Goal: Task Accomplishment & Management: Use online tool/utility

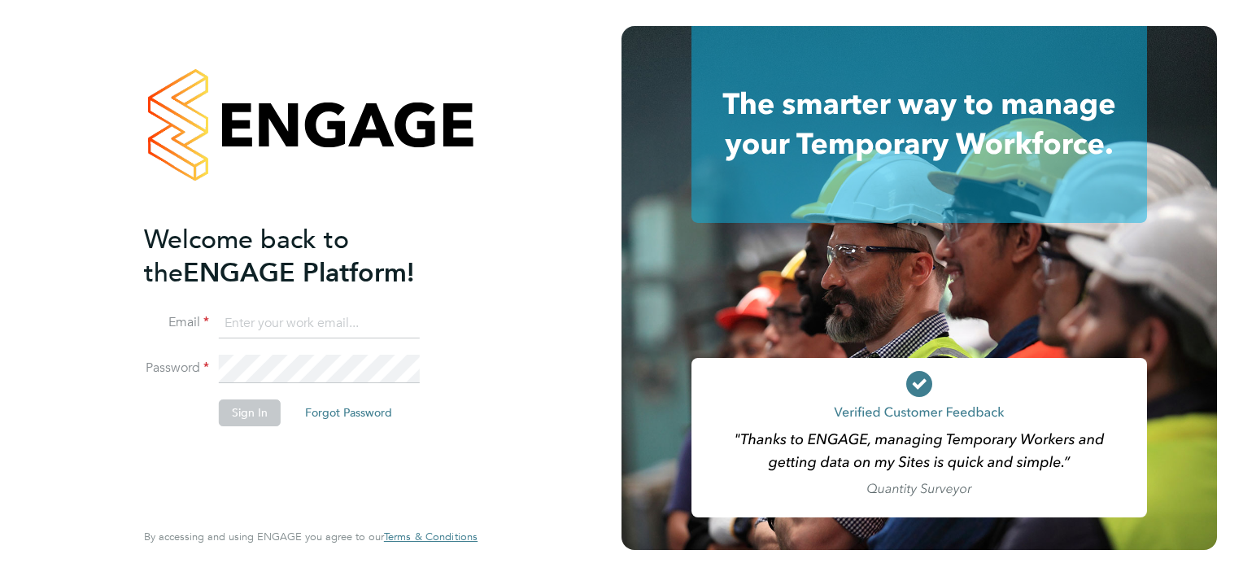
click at [342, 312] on input at bounding box center [319, 323] width 201 height 29
type input "[PERSON_NAME][EMAIL_ADDRESS][PERSON_NAME][PERSON_NAME][DOMAIN_NAME]"
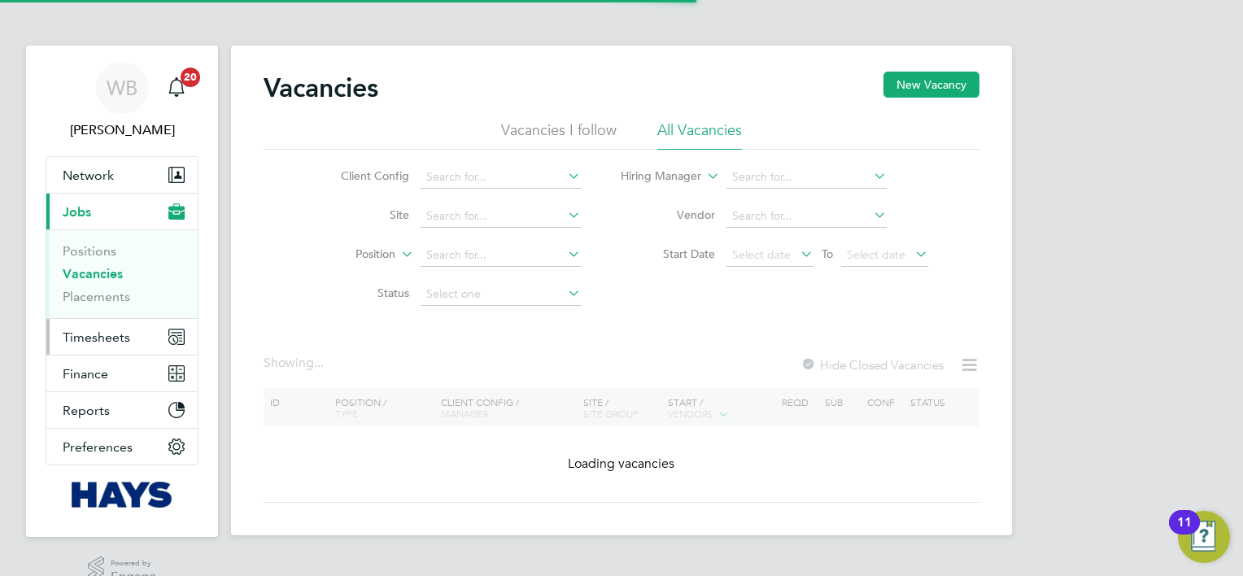
click at [113, 338] on span "Timesheets" at bounding box center [97, 336] width 68 height 15
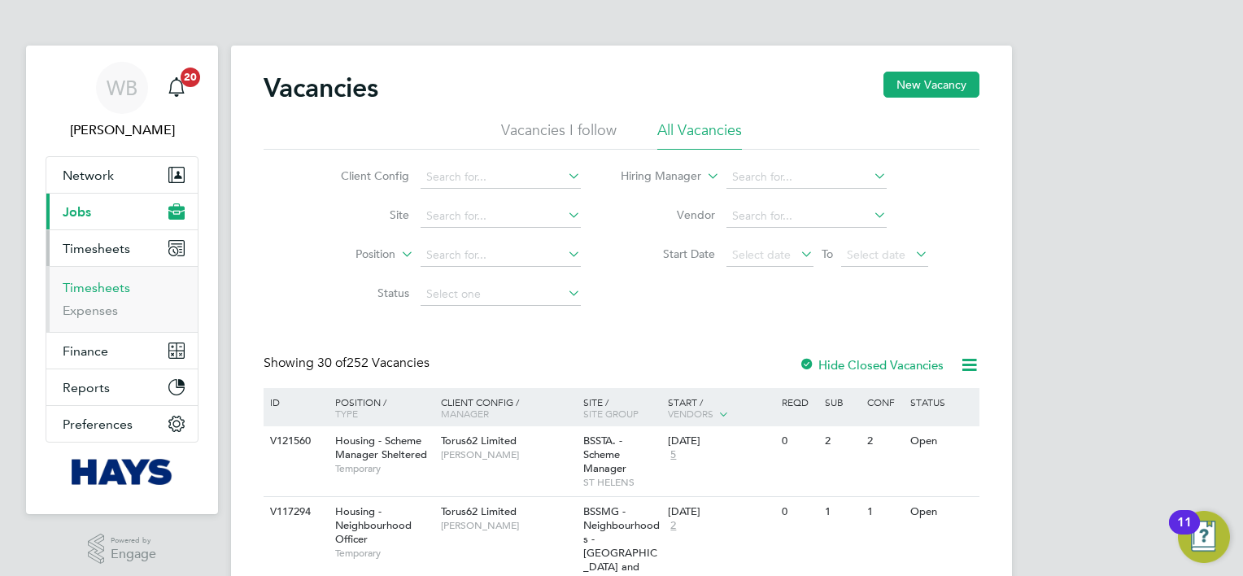
click at [117, 287] on link "Timesheets" at bounding box center [97, 287] width 68 height 15
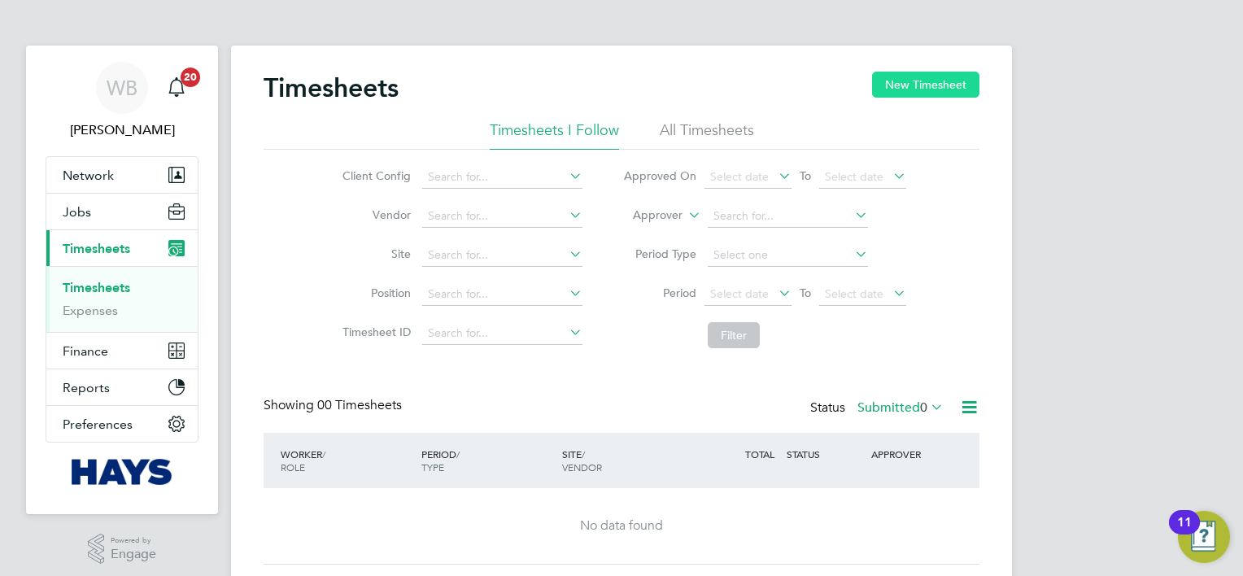
click at [930, 72] on button "New Timesheet" at bounding box center [925, 85] width 107 height 26
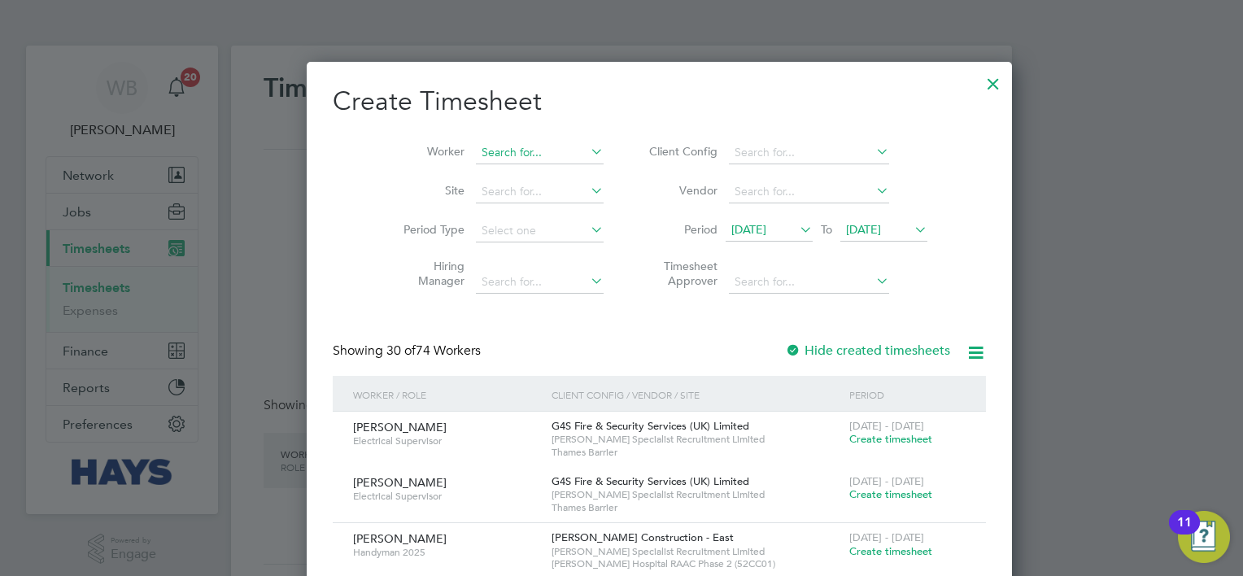
scroll to position [3032, 630]
click at [505, 148] on input at bounding box center [540, 153] width 128 height 23
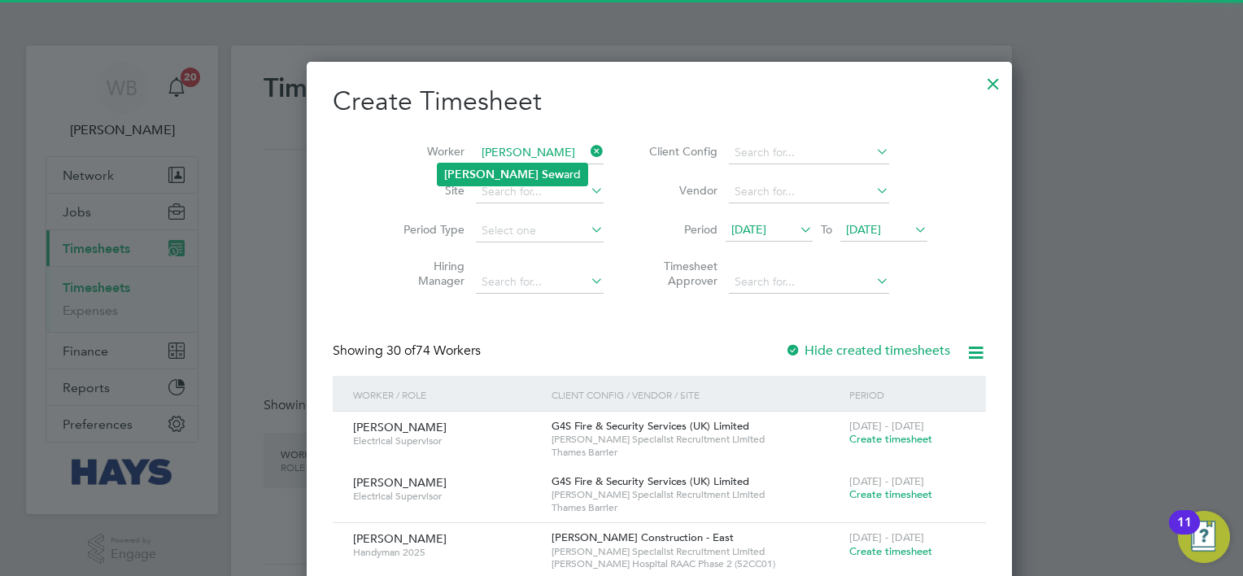
click at [542, 172] on b "Sew" at bounding box center [553, 175] width 22 height 14
type input "[PERSON_NAME]"
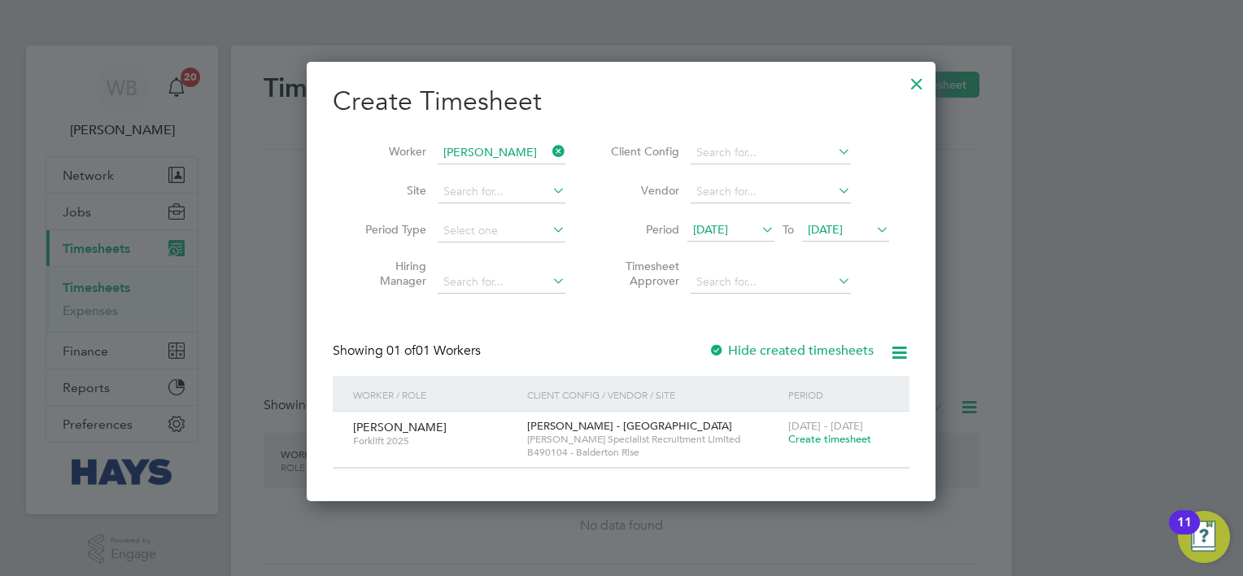
scroll to position [438, 630]
click at [837, 360] on div "Showing 01 of 01 Workers Hide created timesheets" at bounding box center [621, 358] width 577 height 33
click at [842, 338] on div "Create Timesheet Worker [PERSON_NAME] Site Period Type Hiring Manager Client Co…" at bounding box center [621, 277] width 577 height 384
click at [843, 346] on label "Hide created timesheets" at bounding box center [790, 350] width 165 height 16
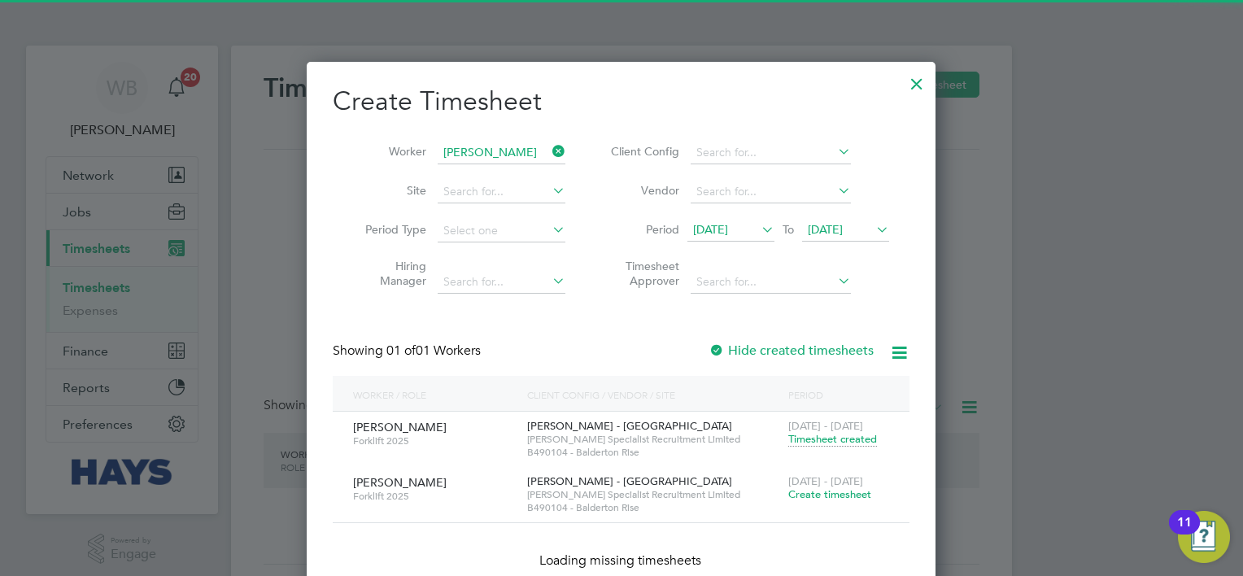
scroll to position [493, 630]
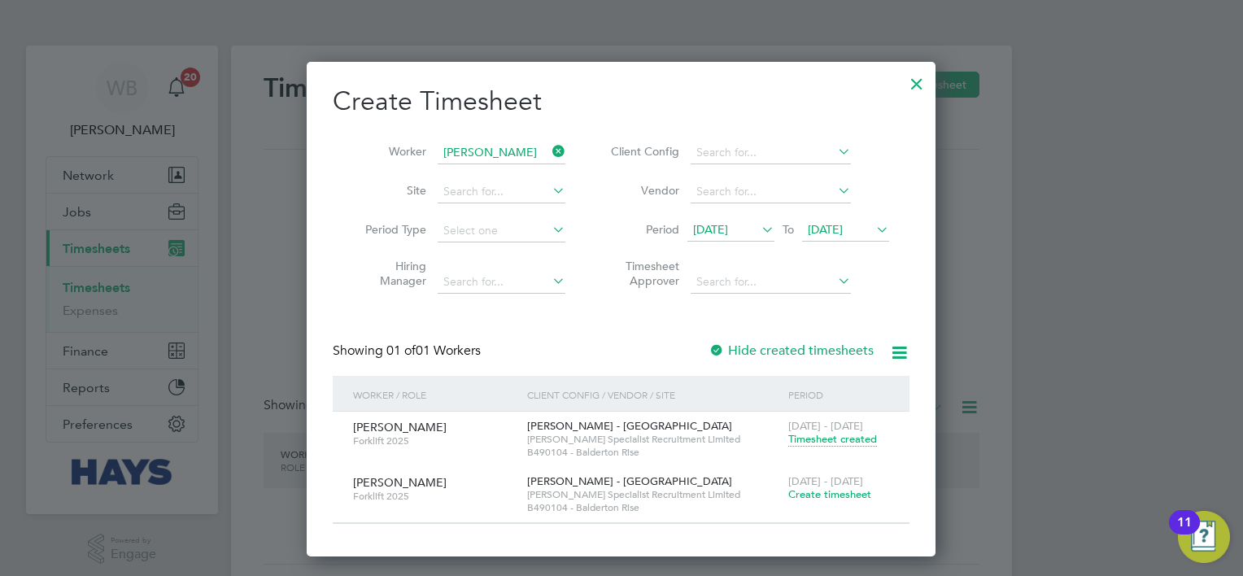
click at [839, 442] on span "Timesheet created" at bounding box center [832, 439] width 89 height 15
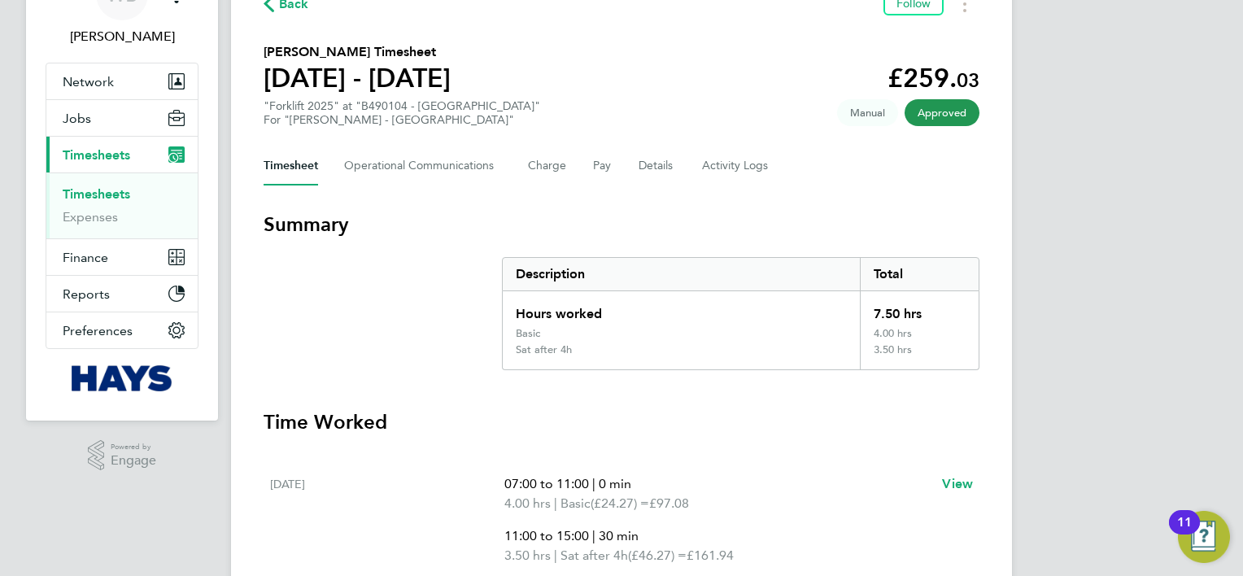
scroll to position [94, 0]
click at [711, 159] on Logs-tab "Activity Logs" at bounding box center [736, 165] width 68 height 39
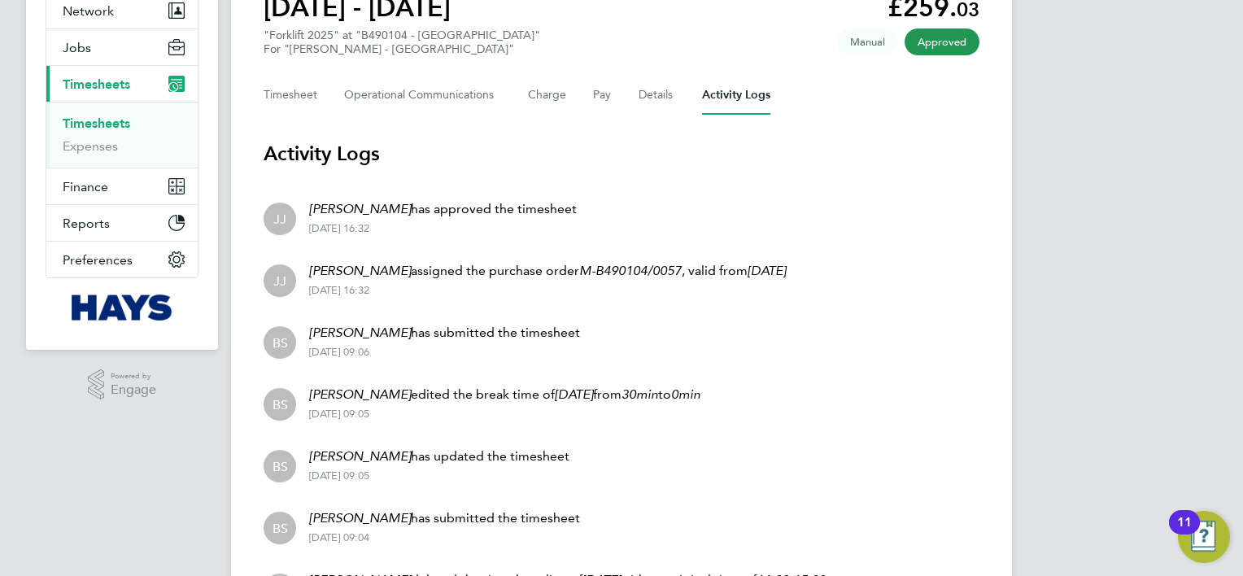
scroll to position [205, 0]
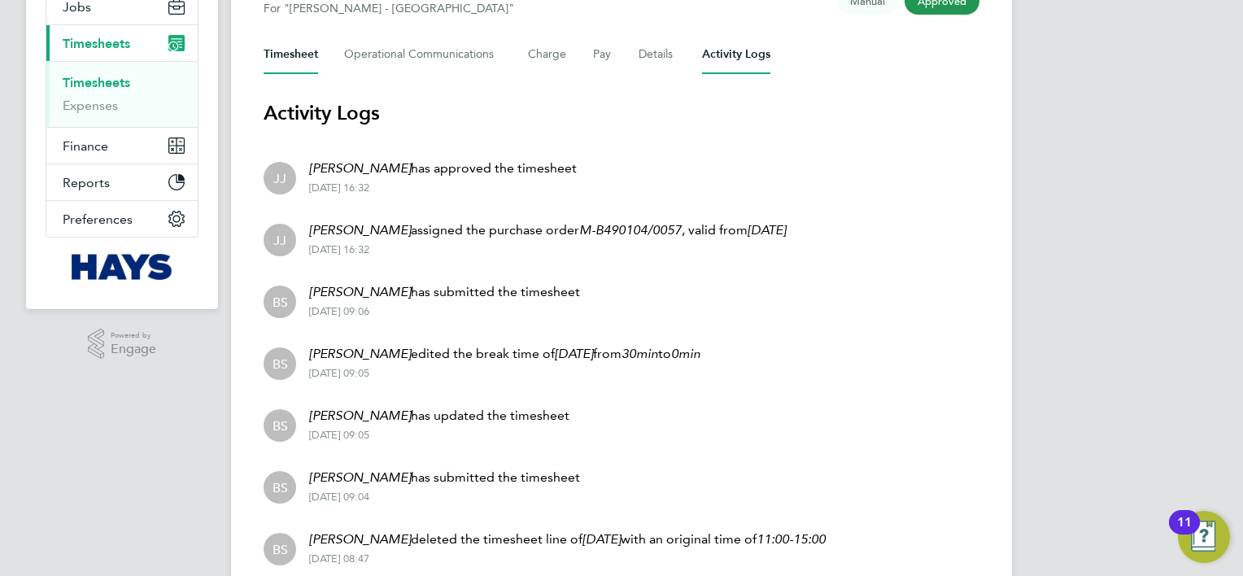
click at [309, 52] on button "Timesheet" at bounding box center [291, 54] width 54 height 39
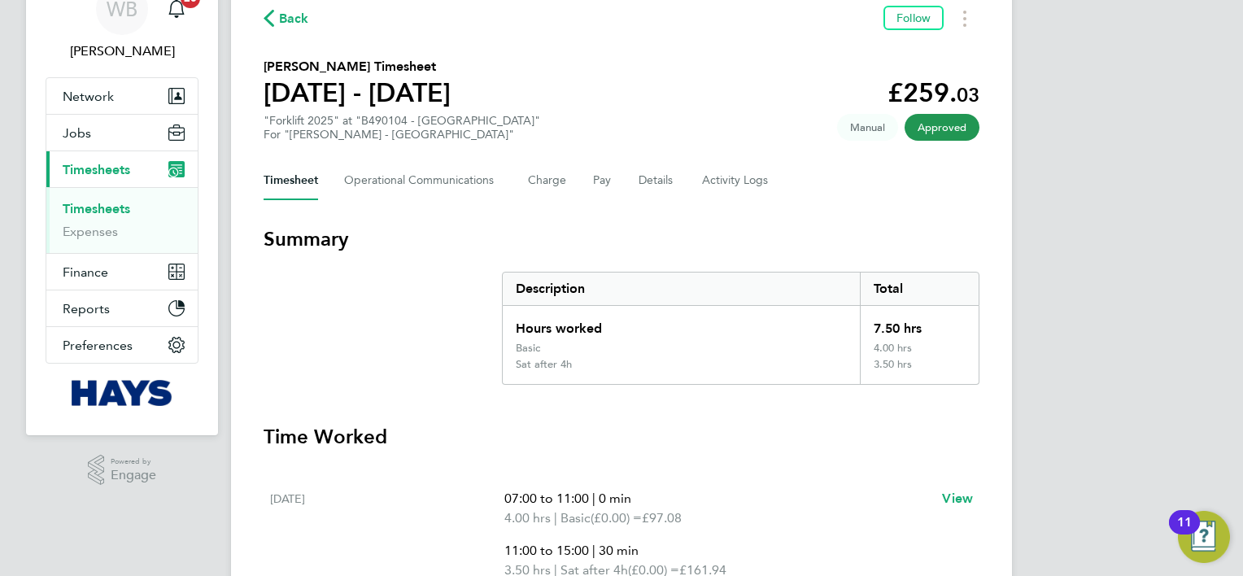
scroll to position [76, 0]
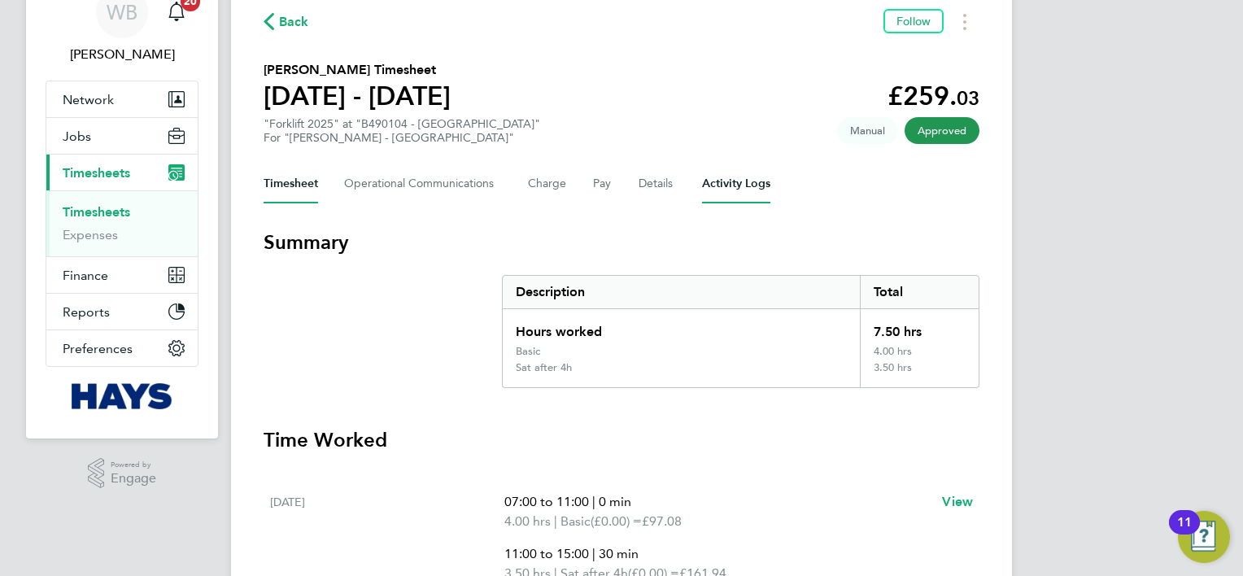
click at [742, 182] on Logs-tab "Activity Logs" at bounding box center [736, 183] width 68 height 39
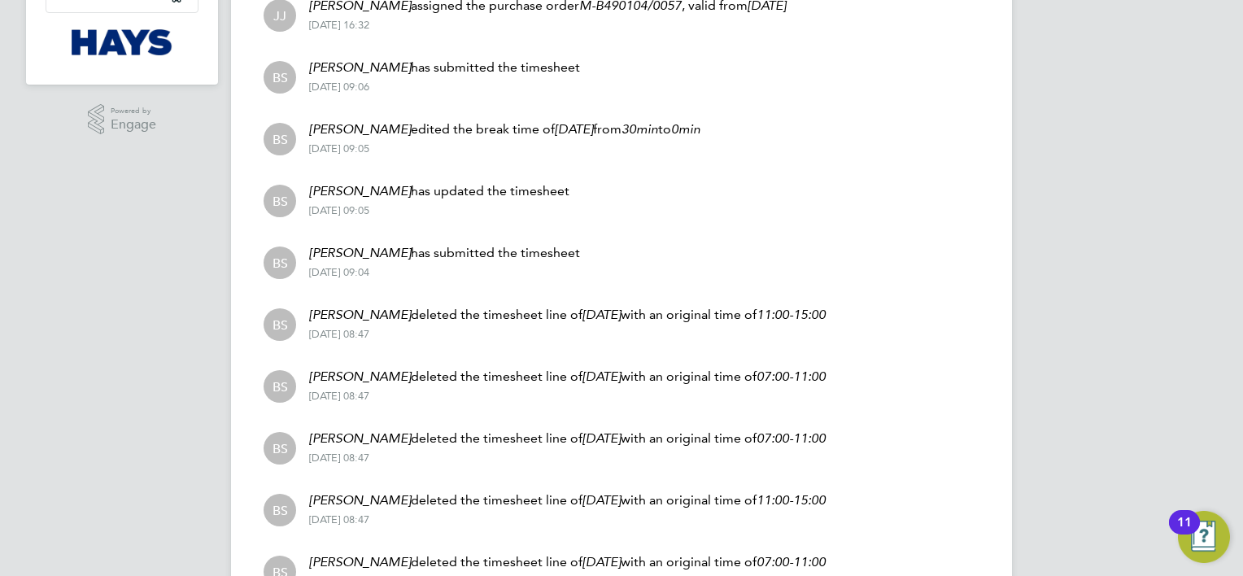
scroll to position [279, 0]
